Goal: Information Seeking & Learning: Learn about a topic

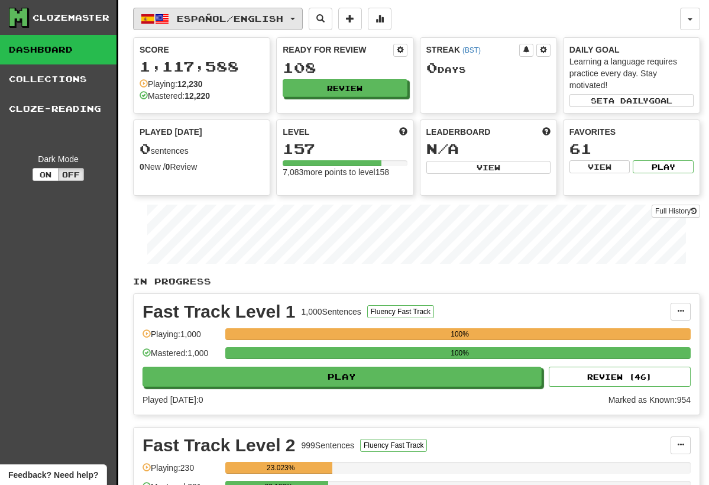
click at [299, 21] on button "Español / English" at bounding box center [218, 19] width 170 height 22
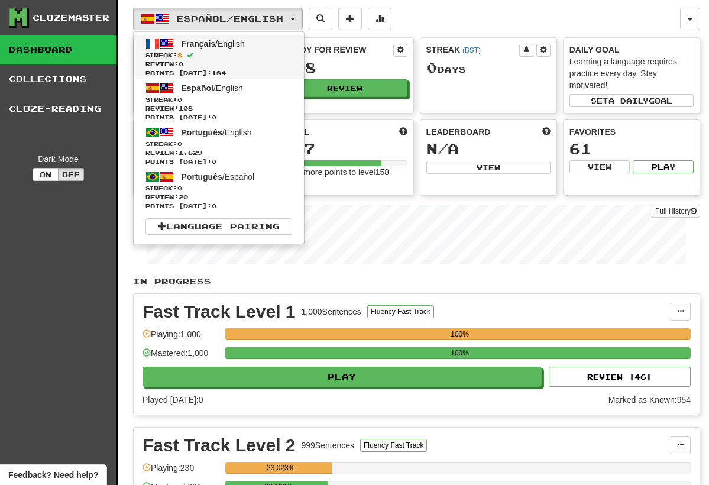
click at [268, 55] on span "Streak: 8" at bounding box center [218, 55] width 147 height 9
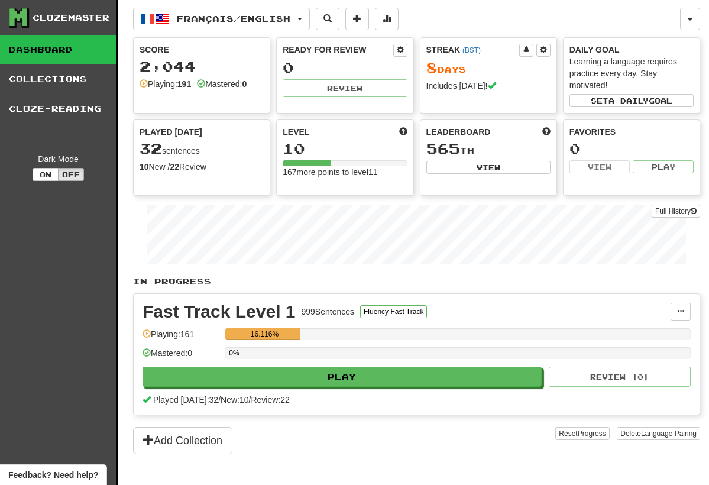
click at [268, 55] on div "Score 2,044 Playing: 191 Mastered: 0" at bounding box center [202, 67] width 136 height 58
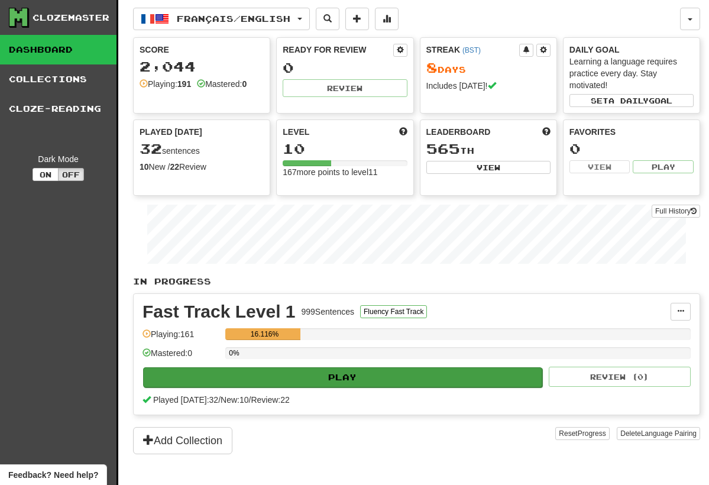
click at [414, 372] on button "Play" at bounding box center [342, 377] width 399 height 20
select select "**"
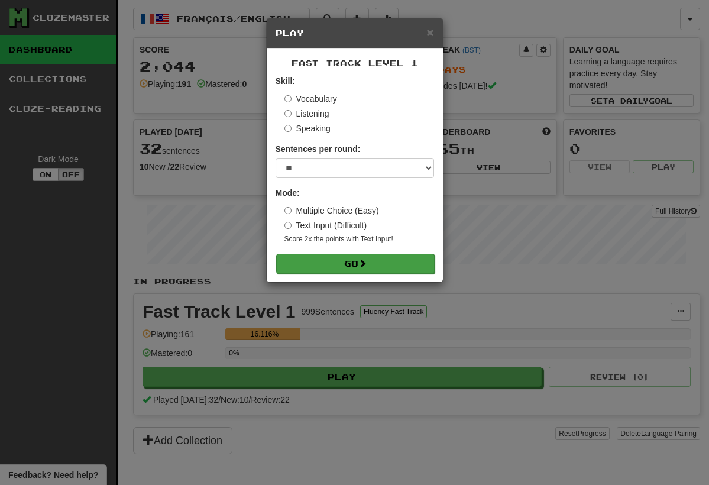
click at [340, 261] on button "Go" at bounding box center [355, 264] width 158 height 20
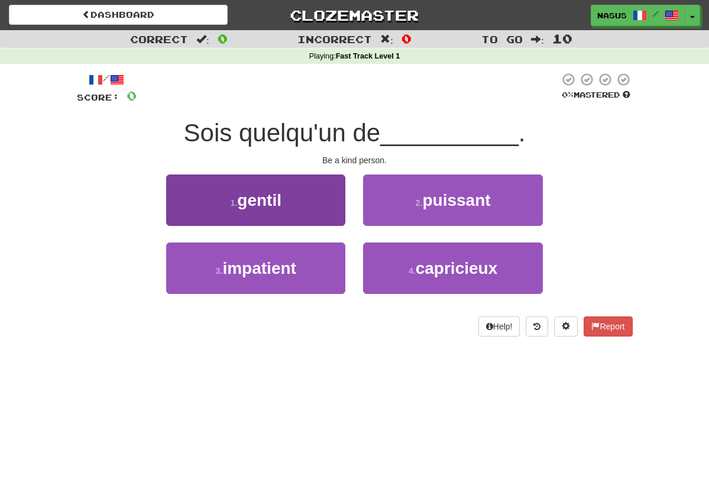
click at [288, 203] on button "1 . gentil" at bounding box center [255, 199] width 179 height 51
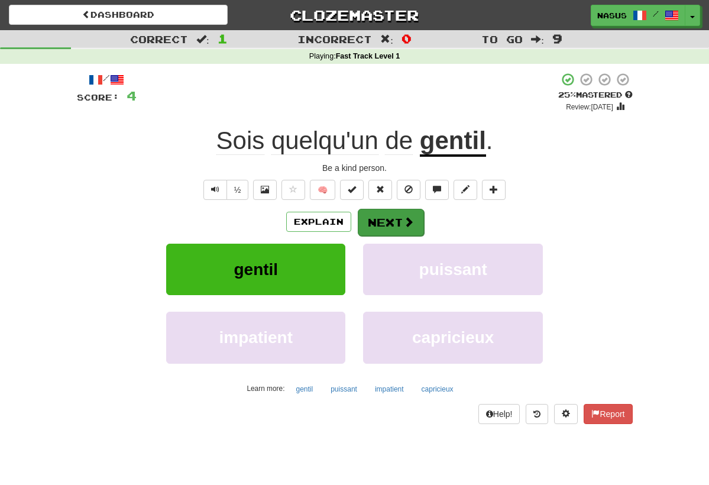
click at [411, 219] on span at bounding box center [408, 221] width 11 height 11
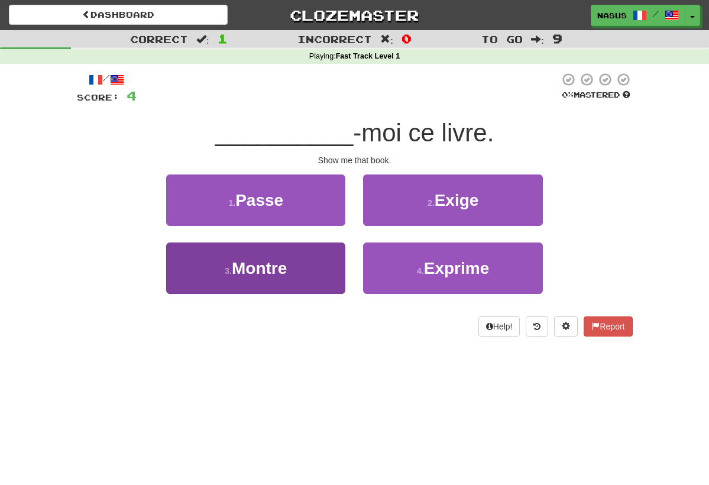
click at [284, 264] on span "Montre" at bounding box center [259, 268] width 55 height 18
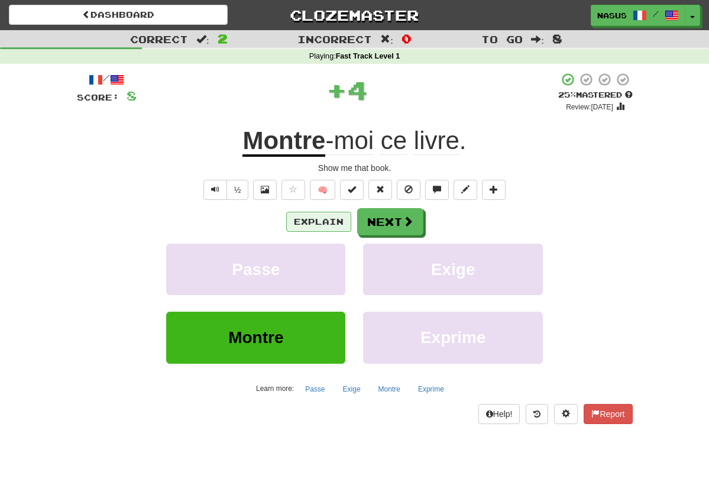
click at [324, 217] on button "Explain" at bounding box center [318, 222] width 65 height 20
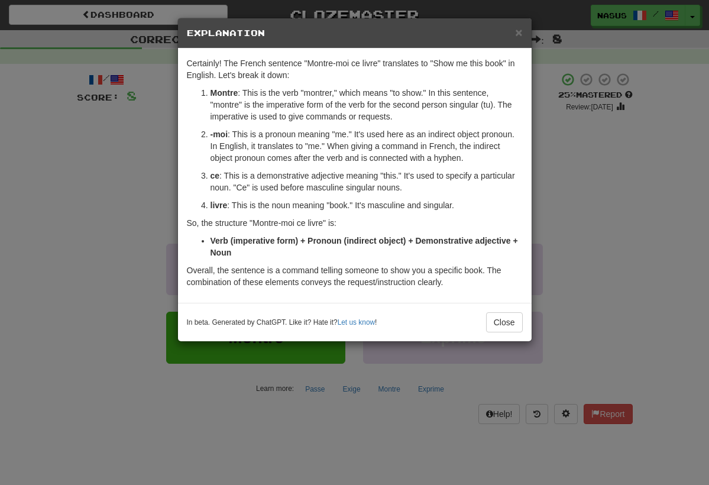
click at [528, 160] on div "Certainly! The French sentence "Montre-moi ce livre" translates to "Show me thi…" at bounding box center [354, 175] width 353 height 254
click at [576, 177] on div "× Explanation Certainly! The French sentence "Montre-moi ce livre" translates t…" at bounding box center [354, 242] width 709 height 485
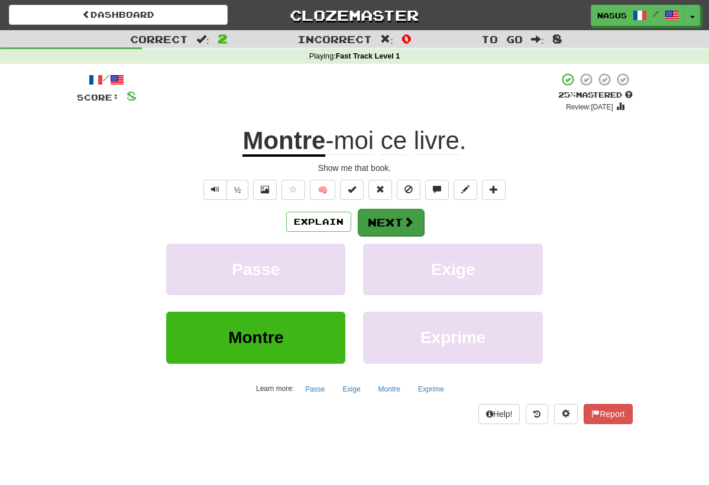
click at [392, 226] on button "Next" at bounding box center [391, 222] width 66 height 27
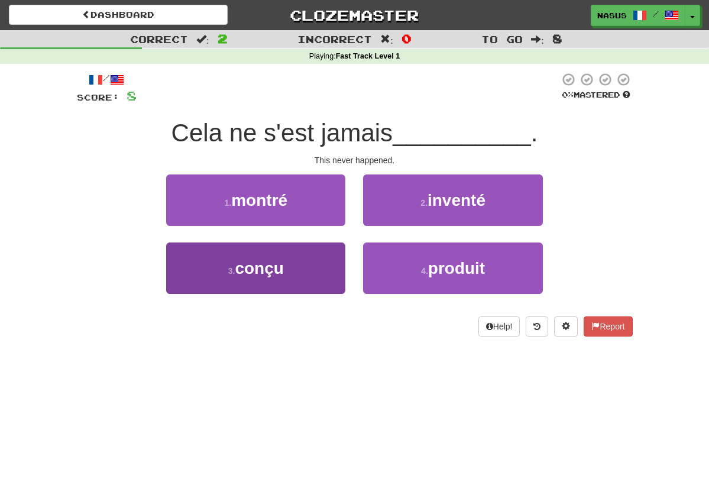
click at [294, 278] on button "3 . conçu" at bounding box center [255, 267] width 179 height 51
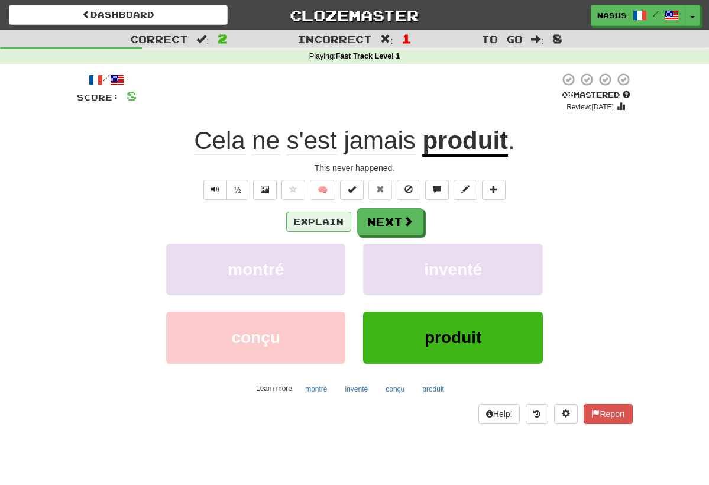
click at [324, 215] on button "Explain" at bounding box center [318, 222] width 65 height 20
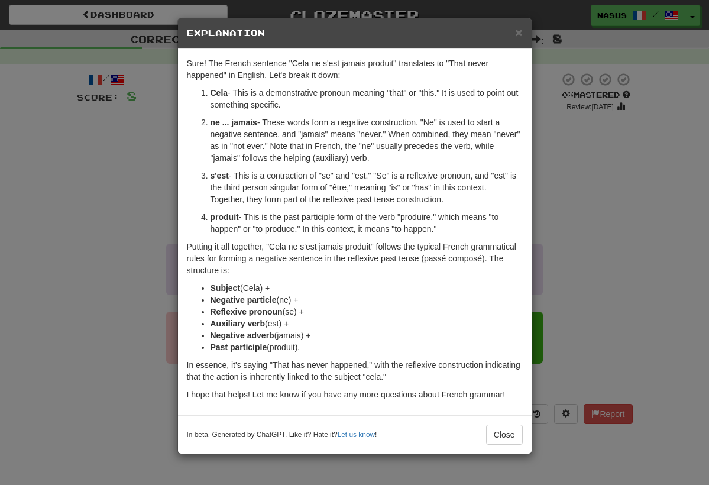
click at [570, 236] on div "× Explanation Sure! The French sentence "Cela ne s'est jamais produit" translat…" at bounding box center [354, 242] width 709 height 485
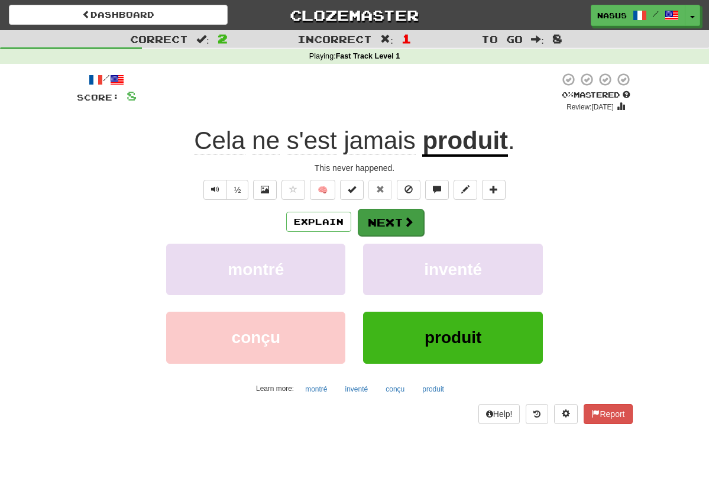
click at [395, 220] on button "Next" at bounding box center [391, 222] width 66 height 27
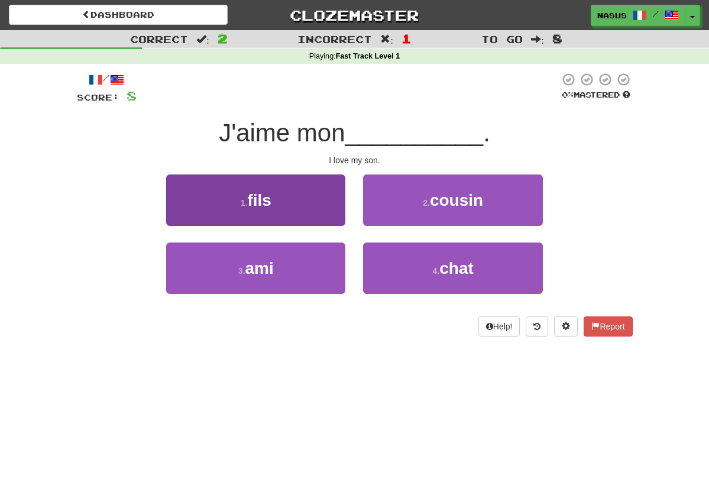
click at [304, 199] on button "1 . fils" at bounding box center [255, 199] width 179 height 51
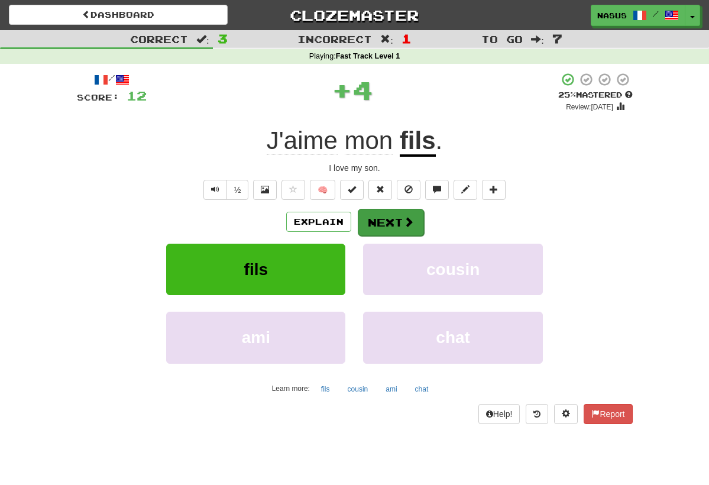
click at [384, 219] on button "Next" at bounding box center [391, 222] width 66 height 27
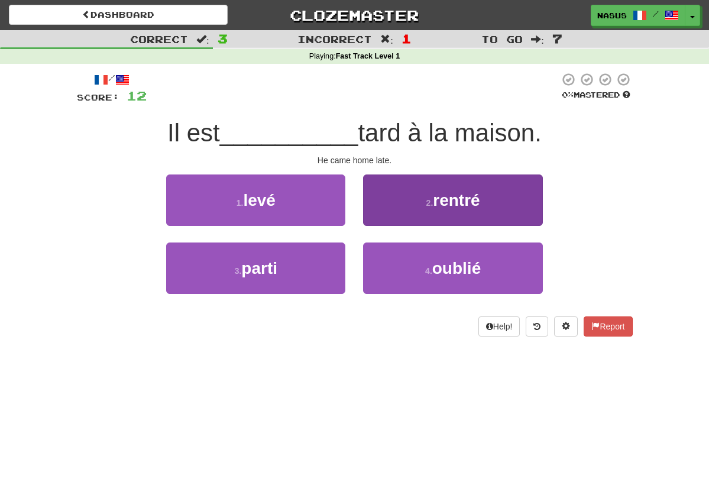
click at [398, 218] on button "2 . rentré" at bounding box center [452, 199] width 179 height 51
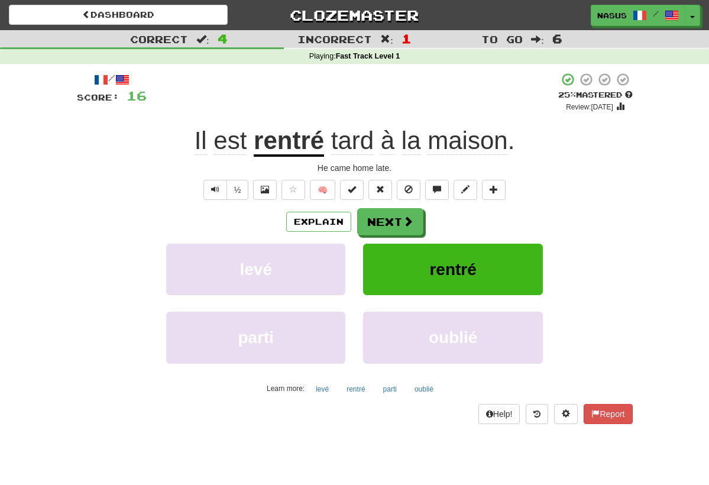
click at [398, 218] on button "Next" at bounding box center [390, 221] width 66 height 27
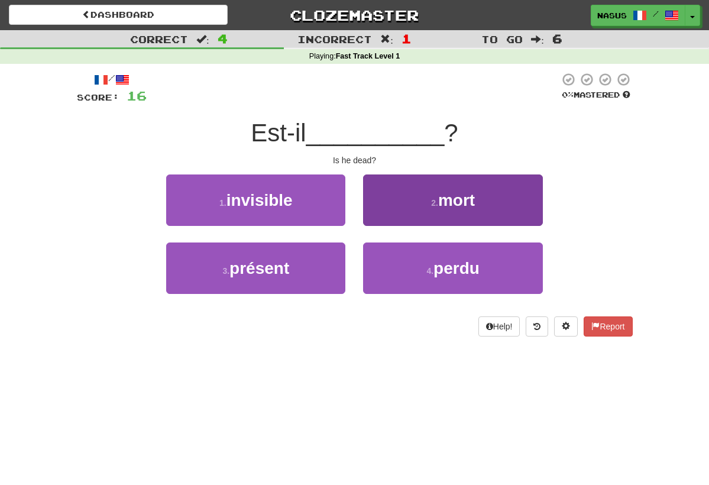
click at [401, 207] on button "2 . mort" at bounding box center [452, 199] width 179 height 51
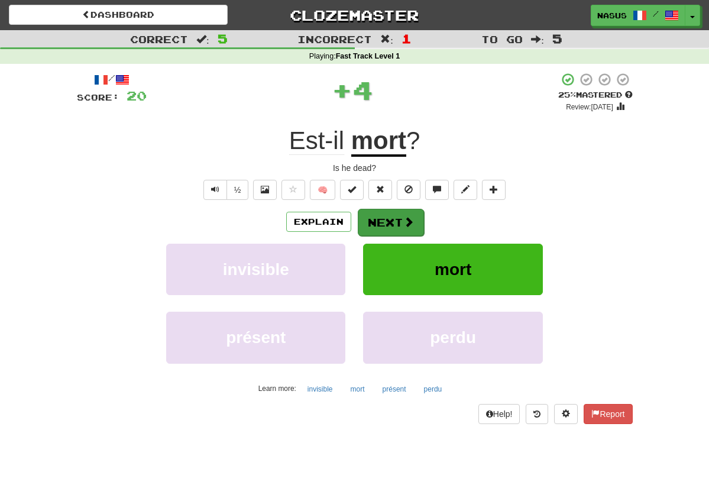
click at [377, 219] on button "Next" at bounding box center [391, 222] width 66 height 27
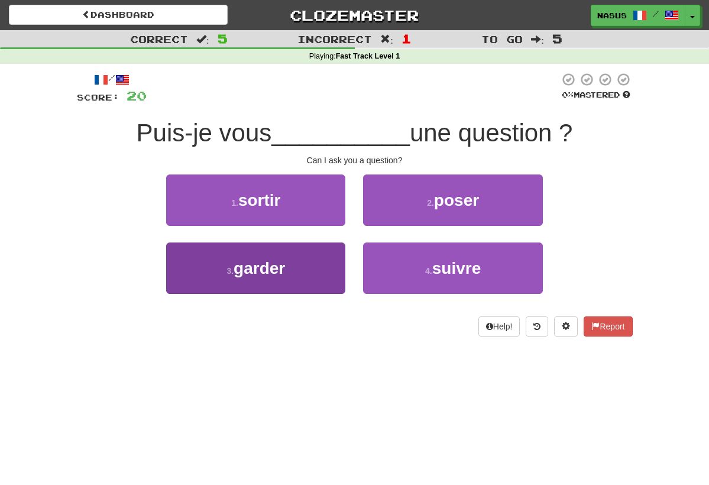
click at [294, 270] on button "3 . garder" at bounding box center [255, 267] width 179 height 51
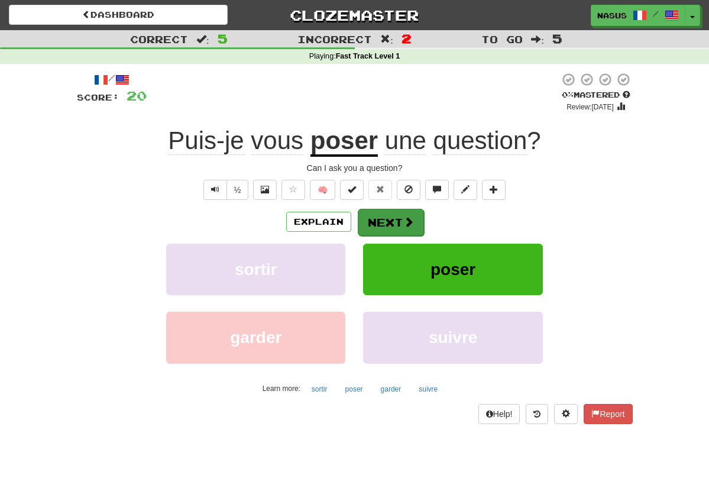
click at [388, 216] on button "Next" at bounding box center [391, 222] width 66 height 27
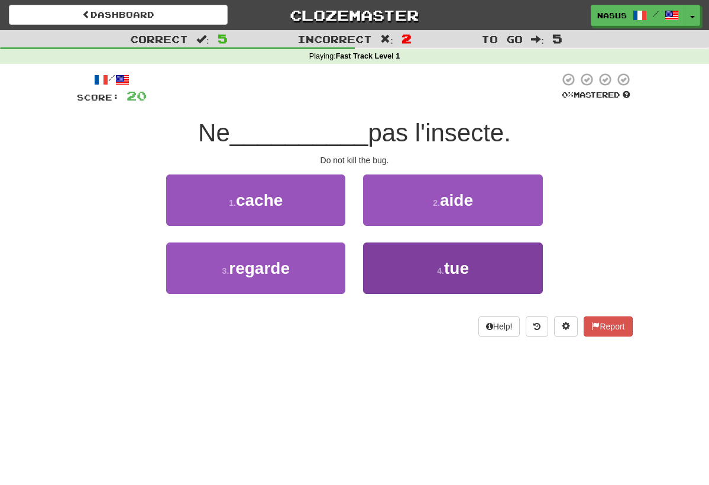
click at [420, 254] on button "4 . tue" at bounding box center [452, 267] width 179 height 51
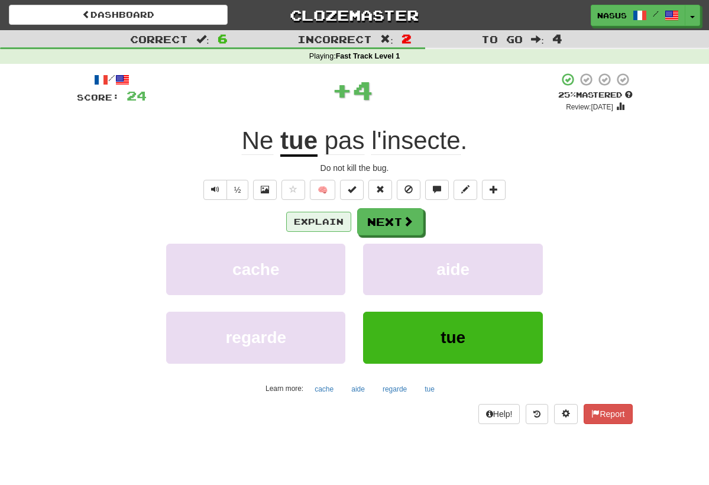
click at [314, 214] on button "Explain" at bounding box center [318, 222] width 65 height 20
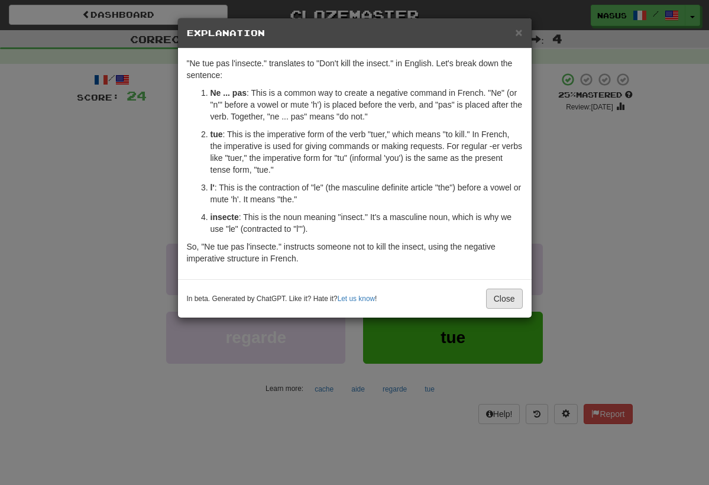
click at [505, 297] on button "Close" at bounding box center [504, 298] width 37 height 20
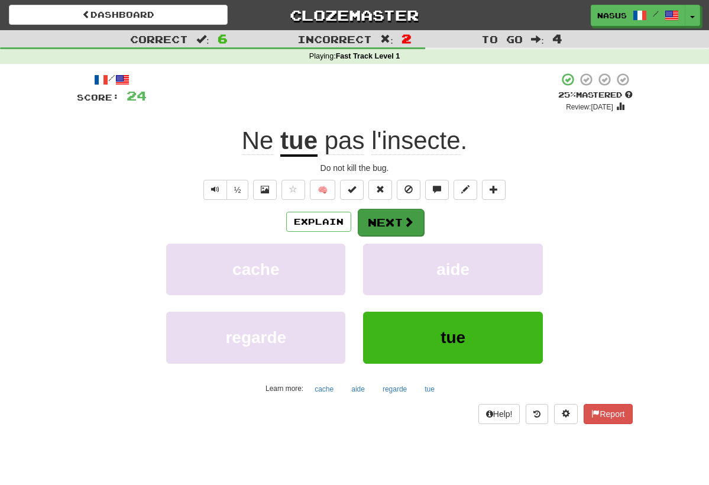
click at [390, 231] on button "Next" at bounding box center [391, 222] width 66 height 27
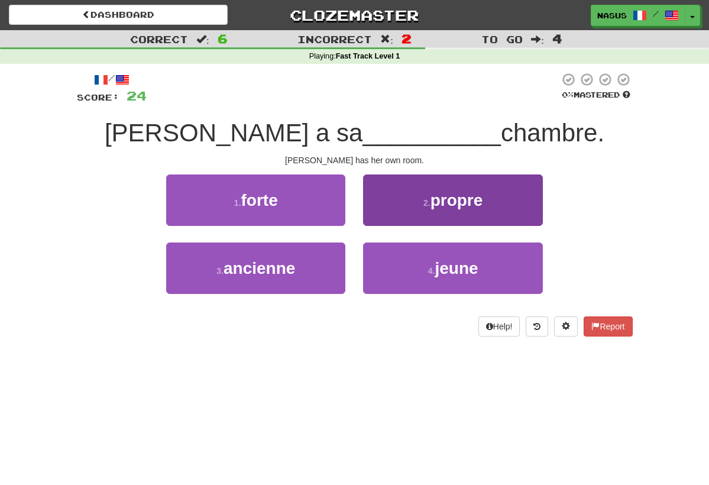
click at [426, 199] on small "2 ." at bounding box center [426, 202] width 7 height 9
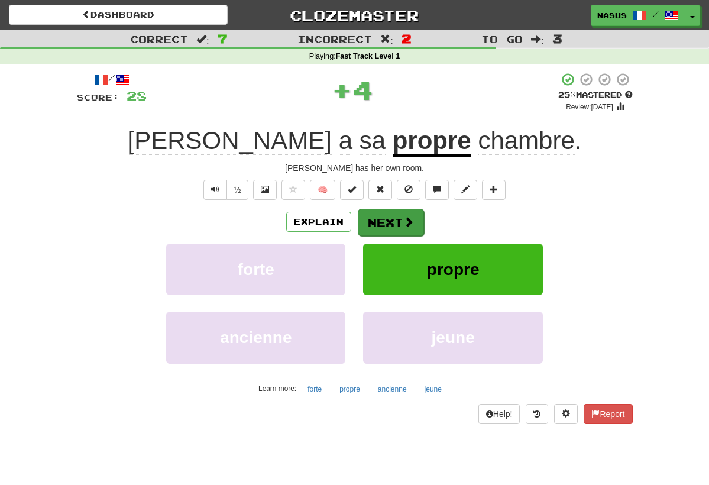
click at [397, 218] on button "Next" at bounding box center [391, 222] width 66 height 27
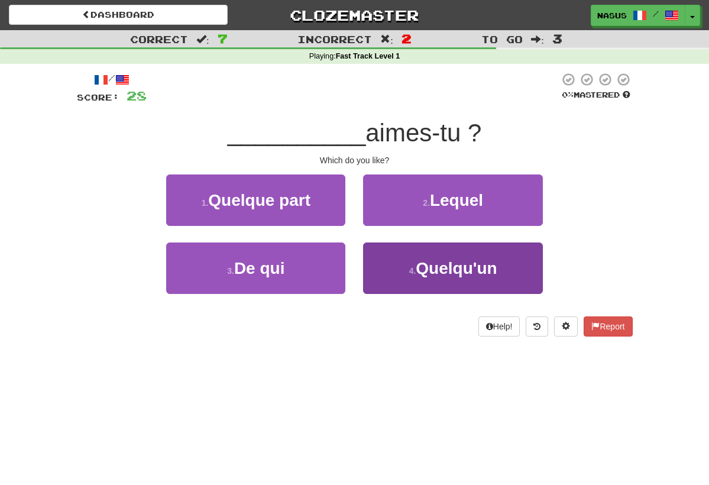
click at [450, 271] on span "Quelqu'un" at bounding box center [456, 268] width 81 height 18
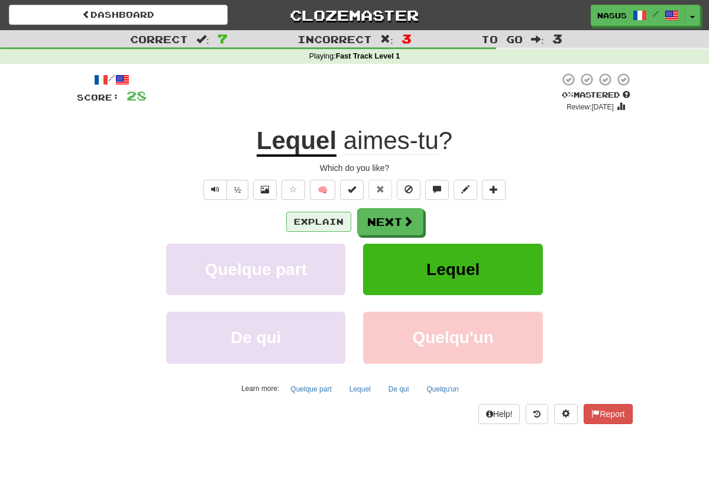
click at [317, 213] on button "Explain" at bounding box center [318, 222] width 65 height 20
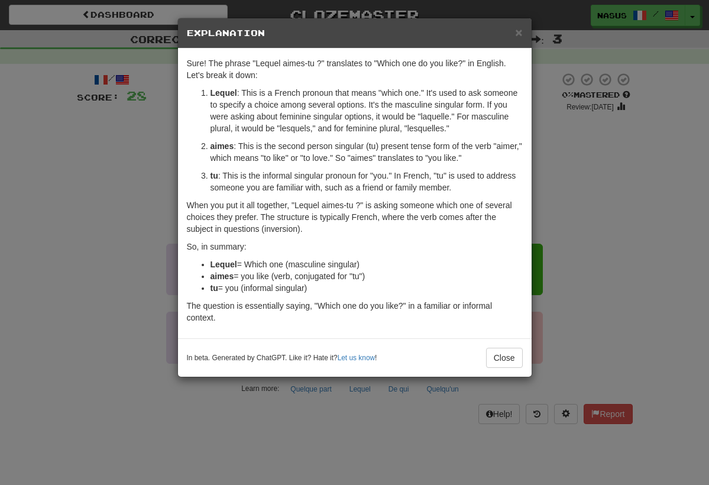
click at [563, 172] on div "× Explanation Sure! The phrase "Lequel aimes-tu ?" translates to "Which one do …" at bounding box center [354, 242] width 709 height 485
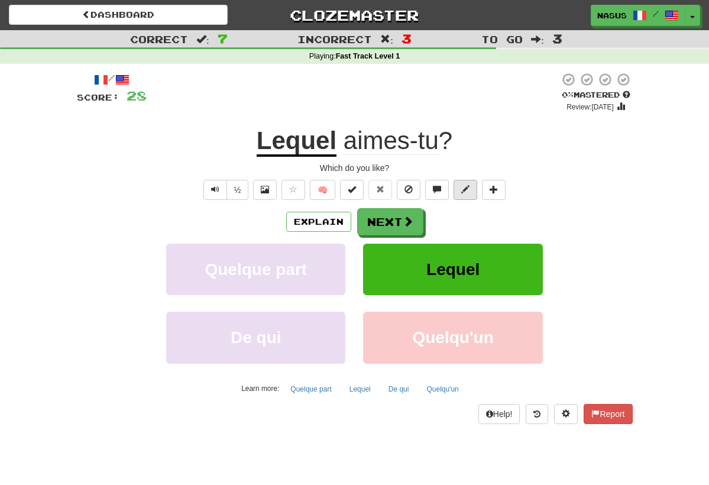
click at [467, 187] on span at bounding box center [465, 189] width 8 height 8
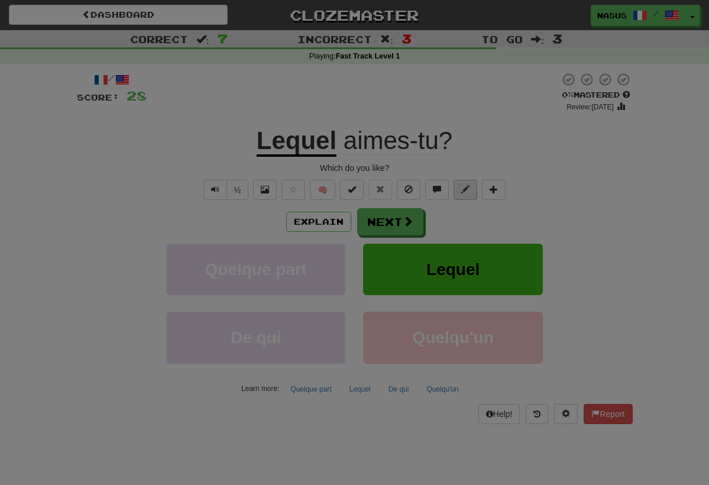
click at [0, 0] on div "Percent mastered 0 % 25 % 50 % 75 % 100 % Next review: [DATE] Remove from Revie…" at bounding box center [0, 0] width 0 height 0
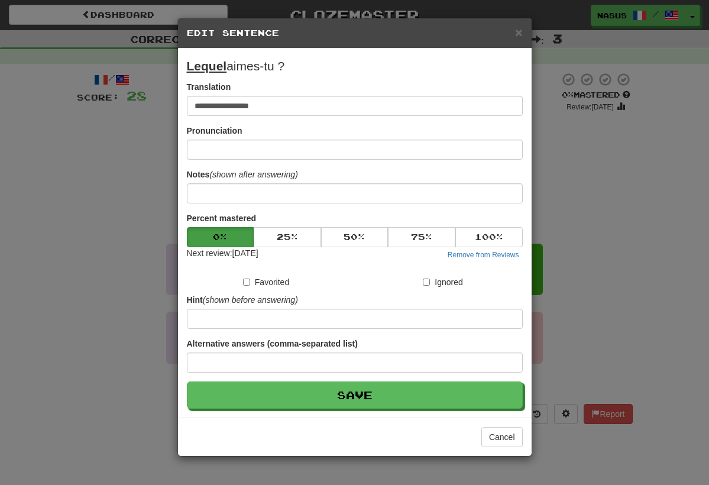
click at [514, 32] on h5 "Edit Sentence" at bounding box center [355, 33] width 336 height 12
click at [518, 33] on span "×" at bounding box center [518, 32] width 7 height 14
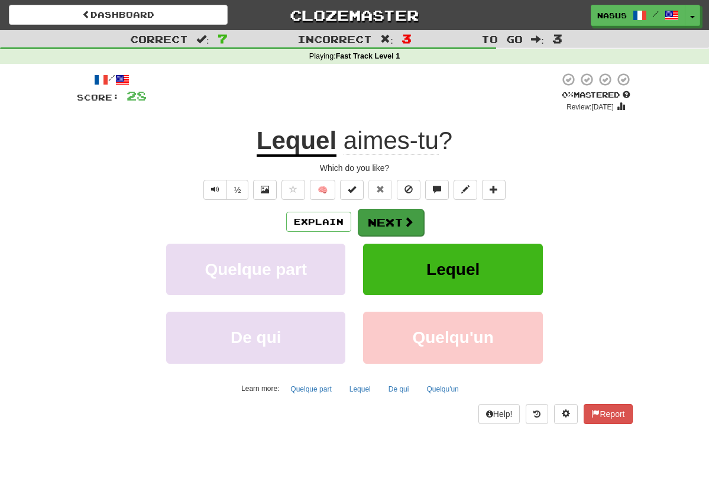
click at [388, 222] on button "Next" at bounding box center [391, 222] width 66 height 27
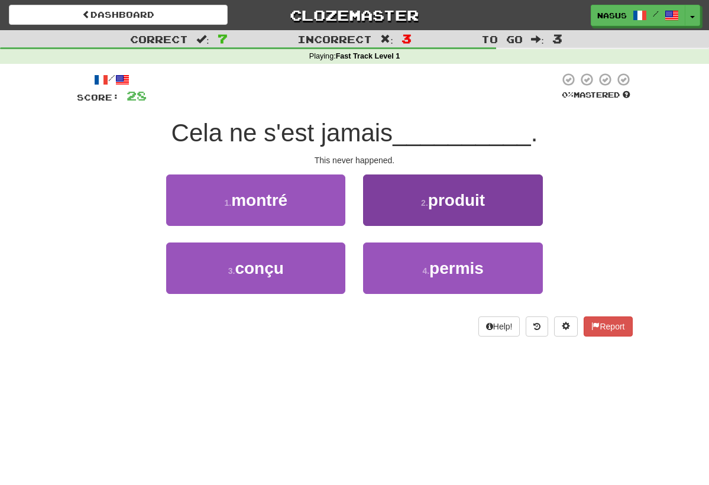
click at [385, 220] on button "2 . produit" at bounding box center [452, 199] width 179 height 51
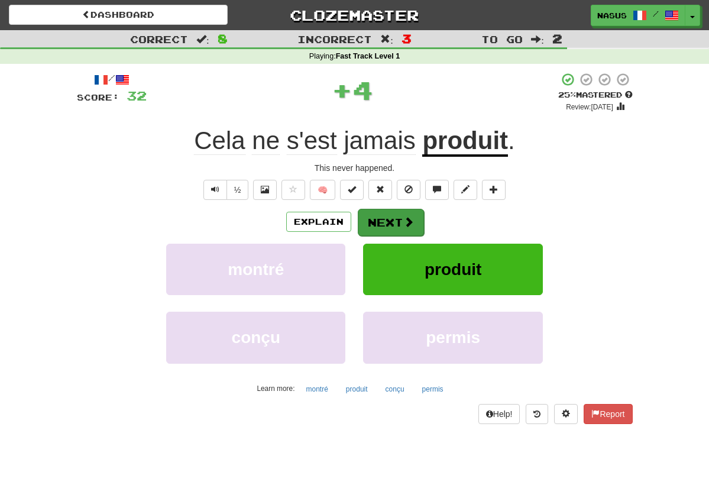
click at [387, 225] on button "Next" at bounding box center [391, 222] width 66 height 27
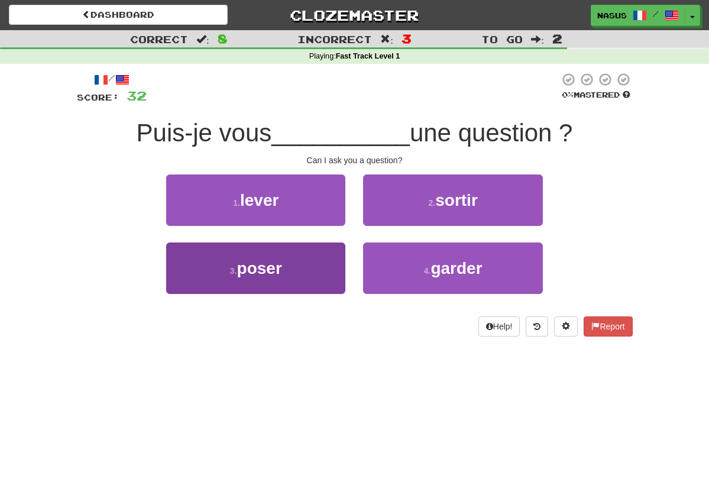
click at [274, 265] on span "poser" at bounding box center [259, 268] width 45 height 18
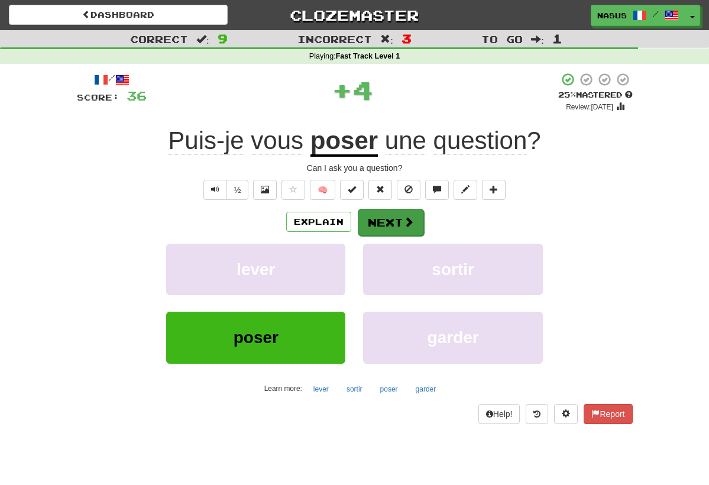
click at [365, 211] on button "Next" at bounding box center [391, 222] width 66 height 27
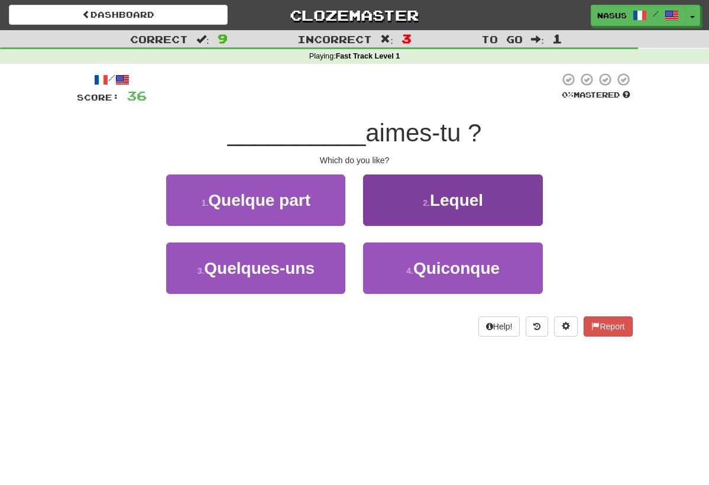
click at [391, 205] on button "2 . Lequel" at bounding box center [452, 199] width 179 height 51
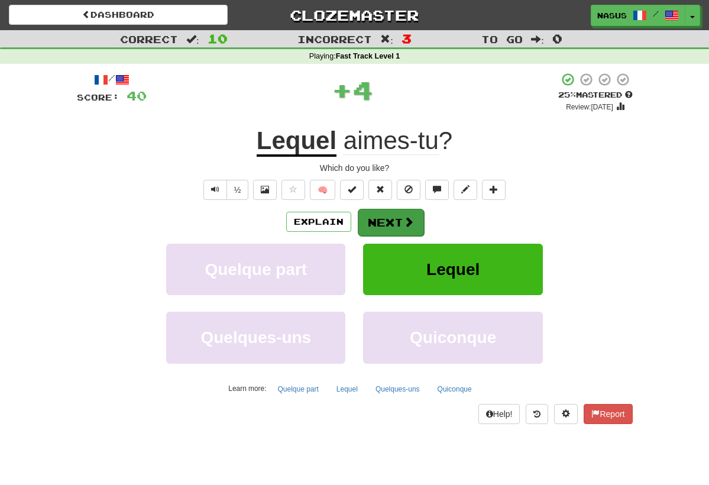
click at [392, 225] on button "Next" at bounding box center [391, 222] width 66 height 27
